Goal: Task Accomplishment & Management: Manage account settings

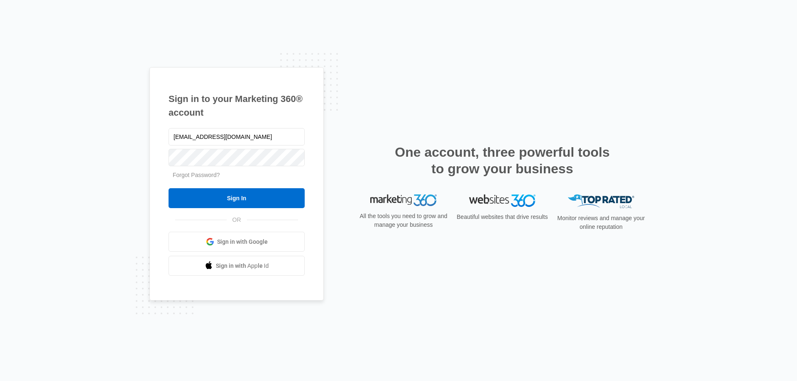
drag, startPoint x: 193, startPoint y: 136, endPoint x: 154, endPoint y: 137, distance: 39.0
click at [154, 137] on div "Sign in to your Marketing 360® account [EMAIL_ADDRESS][DOMAIN_NAME] Forgot Pass…" at bounding box center [236, 184] width 174 height 234
type input "[EMAIL_ADDRESS][DOMAIN_NAME]"
click at [168, 188] on input "Sign In" at bounding box center [236, 198] width 136 height 20
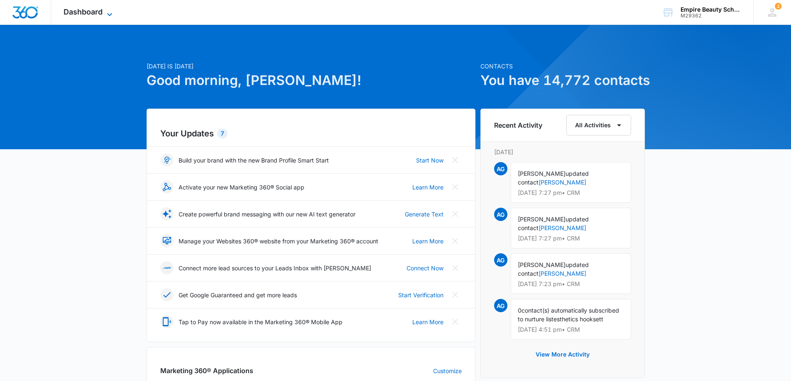
click at [91, 11] on span "Dashboard" at bounding box center [82, 11] width 39 height 9
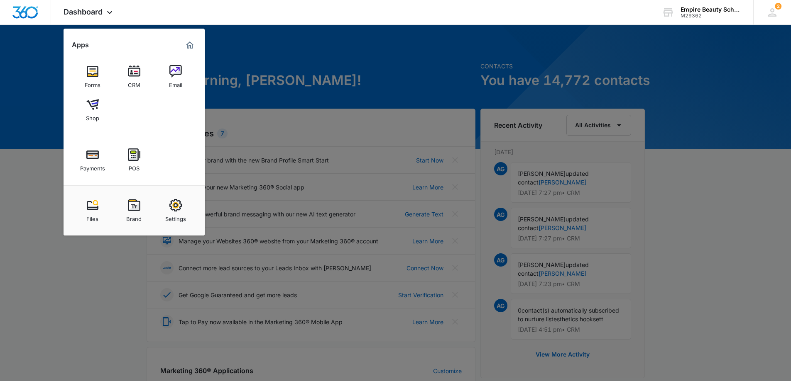
click at [130, 73] on img at bounding box center [134, 71] width 12 height 12
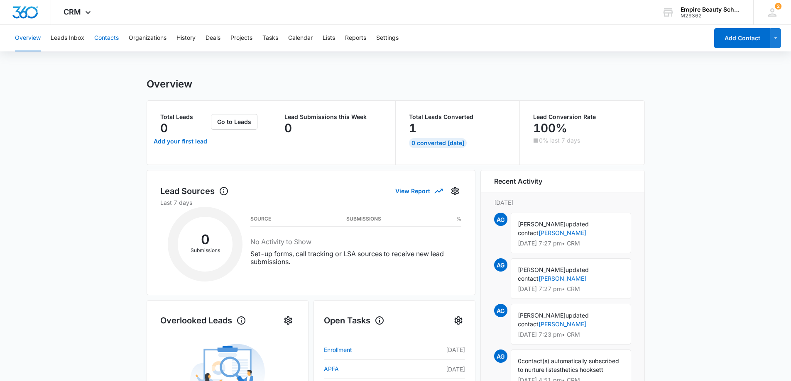
click at [112, 38] on button "Contacts" at bounding box center [106, 38] width 24 height 27
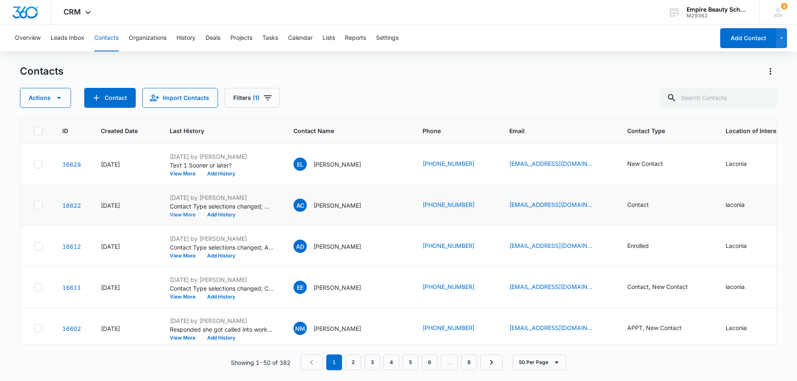
click at [182, 214] on button "View More" at bounding box center [186, 214] width 32 height 5
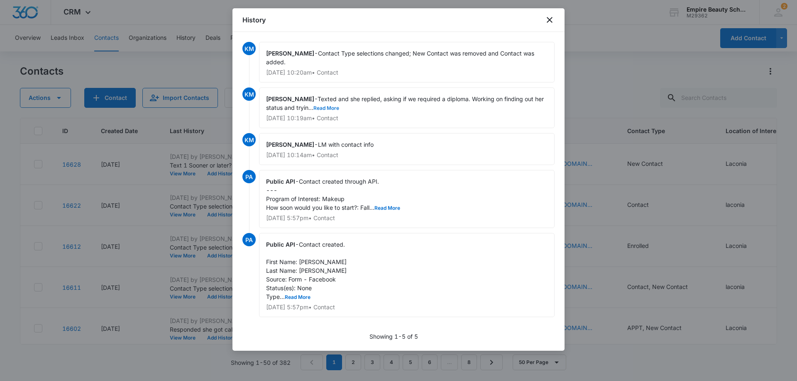
click at [328, 106] on button "Read More" at bounding box center [326, 108] width 26 height 5
click at [548, 19] on icon "close" at bounding box center [550, 20] width 6 height 6
